Goal: Information Seeking & Learning: Learn about a topic

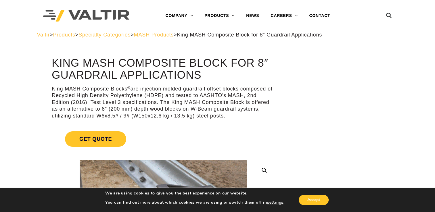
click at [155, 90] on p "King MASH Composite Blocks ® are injection molded guardrail offset blocks compo…" at bounding box center [163, 103] width 223 height 34
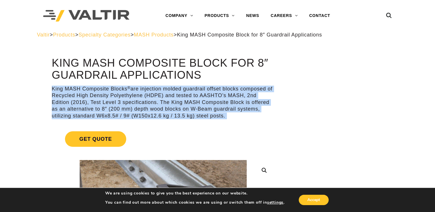
click at [97, 95] on p "King MASH Composite Blocks ® are injection molded guardrail offset blocks compo…" at bounding box center [163, 103] width 223 height 34
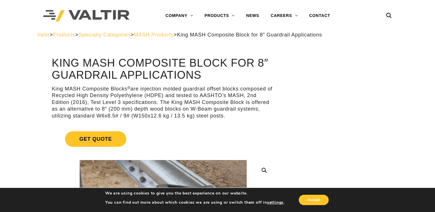
click at [97, 95] on p "King MASH Composite Blocks ® are injection molded guardrail offset blocks compo…" at bounding box center [163, 103] width 223 height 34
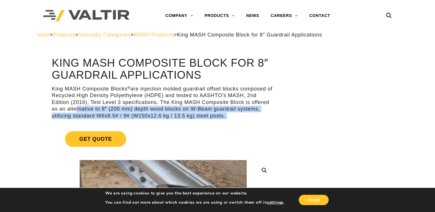
drag, startPoint x: 97, startPoint y: 95, endPoint x: 72, endPoint y: 106, distance: 26.7
click at [72, 106] on p "King MASH Composite Blocks ® are injection molded guardrail offset blocks compo…" at bounding box center [163, 103] width 223 height 34
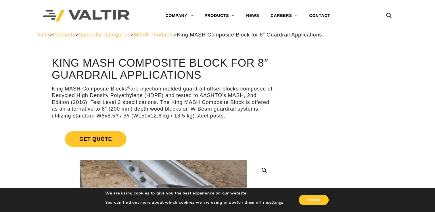
click at [65, 99] on p "King MASH Composite Blocks ® are injection molded guardrail offset blocks compo…" at bounding box center [163, 103] width 223 height 34
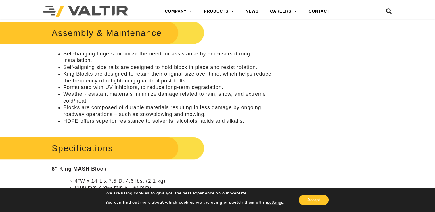
scroll to position [401, 0]
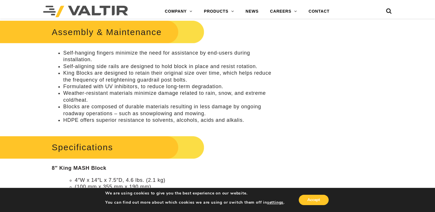
click at [131, 73] on li "King Blocks are designed to retain their original size over time, which helps r…" at bounding box center [168, 76] width 211 height 13
drag, startPoint x: 131, startPoint y: 73, endPoint x: 90, endPoint y: 92, distance: 45.7
click at [90, 92] on li "Weather-resistant materials minimize damage related to rain, snow, and extreme …" at bounding box center [168, 96] width 211 height 13
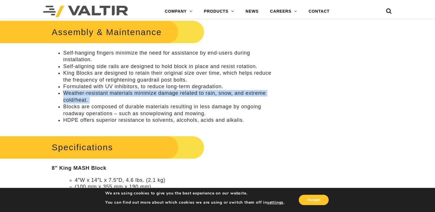
click at [90, 92] on li "Weather-resistant materials minimize damage related to rain, snow, and extreme …" at bounding box center [168, 96] width 211 height 13
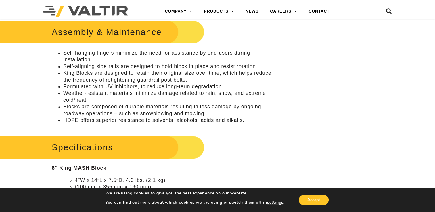
drag, startPoint x: 90, startPoint y: 92, endPoint x: 67, endPoint y: 86, distance: 23.6
click at [67, 86] on li "Formulated with UV inhibitors, to reduce long-term degradation." at bounding box center [168, 86] width 211 height 7
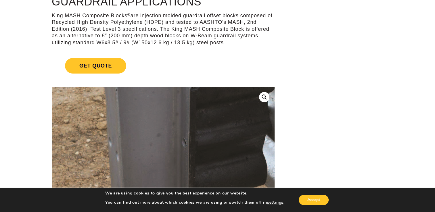
scroll to position [0, 0]
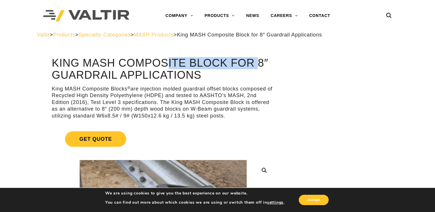
drag, startPoint x: 125, startPoint y: 63, endPoint x: 226, endPoint y: 60, distance: 101.7
click at [226, 60] on h1 "King MASH Composite Block for 8″ Guardrail Applications" at bounding box center [163, 69] width 223 height 24
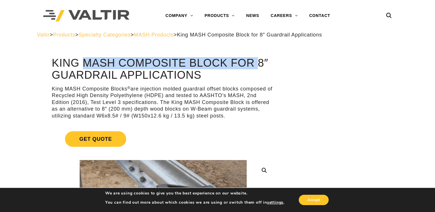
drag, startPoint x: 52, startPoint y: 62, endPoint x: 224, endPoint y: 60, distance: 172.3
click at [224, 60] on h1 "King MASH Composite Block for 8″ Guardrail Applications" at bounding box center [163, 69] width 223 height 24
copy h1 "King MASH Composite Block"
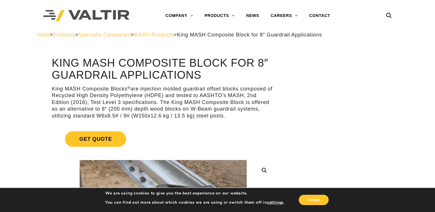
click at [169, 106] on p "King MASH Composite Blocks ® are injection molded guardrail offset blocks compo…" at bounding box center [163, 103] width 223 height 34
click at [196, 98] on p "King MASH Composite Blocks ® are injection molded guardrail offset blocks compo…" at bounding box center [163, 103] width 223 height 34
click at [130, 68] on h1 "King MASH Composite Block for 8″ Guardrail Applications" at bounding box center [163, 69] width 223 height 24
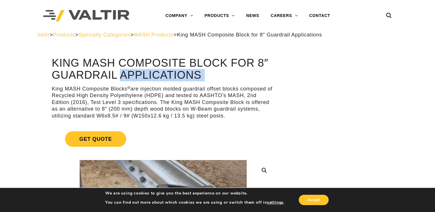
drag, startPoint x: 130, startPoint y: 68, endPoint x: 90, endPoint y: 79, distance: 41.7
click at [90, 79] on h1 "King MASH Composite Block for 8″ Guardrail Applications" at bounding box center [163, 69] width 223 height 24
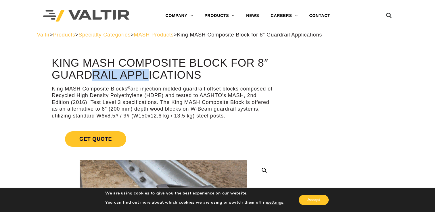
click at [90, 79] on h1 "King MASH Composite Block for 8″ Guardrail Applications" at bounding box center [163, 69] width 223 height 24
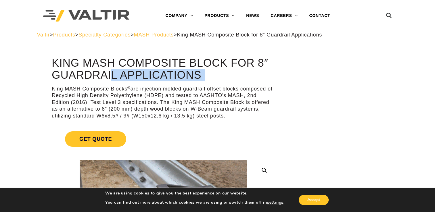
drag, startPoint x: 90, startPoint y: 79, endPoint x: 80, endPoint y: 78, distance: 10.1
click at [80, 78] on h1 "King MASH Composite Block for 8″ Guardrail Applications" at bounding box center [163, 69] width 223 height 24
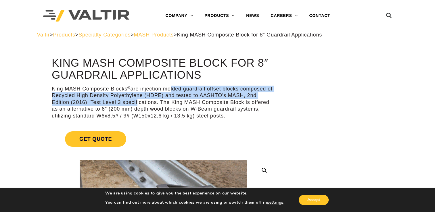
drag, startPoint x: 167, startPoint y: 86, endPoint x: 136, endPoint y: 105, distance: 36.5
click at [136, 105] on p "King MASH Composite Blocks ® are injection molded guardrail offset blocks compo…" at bounding box center [163, 103] width 223 height 34
click at [88, 94] on p "King MASH Composite Blocks ® are injection molded guardrail offset blocks compo…" at bounding box center [163, 103] width 223 height 34
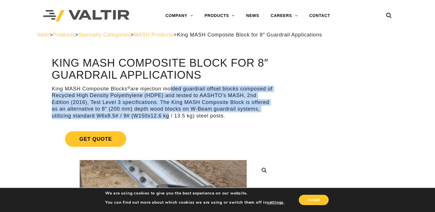
drag, startPoint x: 169, startPoint y: 89, endPoint x: 166, endPoint y: 118, distance: 29.5
click at [166, 118] on p "King MASH Composite Blocks ® are injection molded guardrail offset blocks compo…" at bounding box center [163, 103] width 223 height 34
click at [79, 114] on p "King MASH Composite Blocks ® are injection molded guardrail offset blocks compo…" at bounding box center [163, 103] width 223 height 34
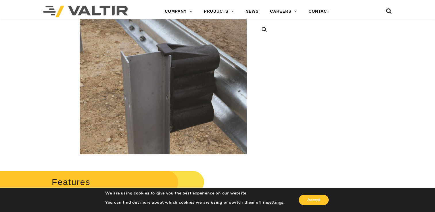
scroll to position [141, 0]
